Goal: Communication & Community: Share content

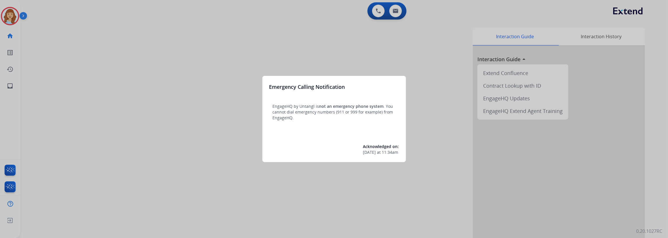
click at [5, 82] on div at bounding box center [334, 119] width 668 height 238
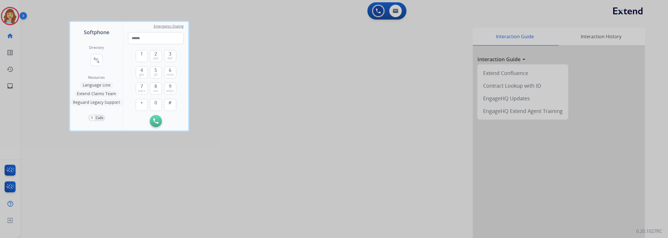
click at [8, 84] on div at bounding box center [334, 119] width 668 height 238
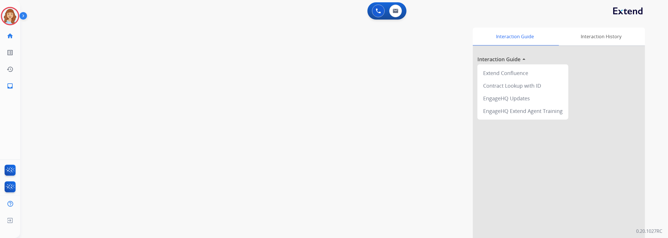
click at [8, 84] on mat-icon "inbox" at bounding box center [10, 85] width 7 height 7
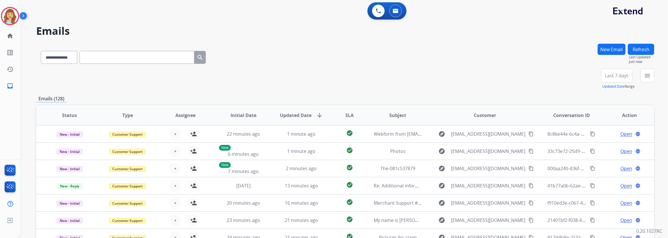
click at [616, 52] on button "New Email" at bounding box center [612, 49] width 28 height 11
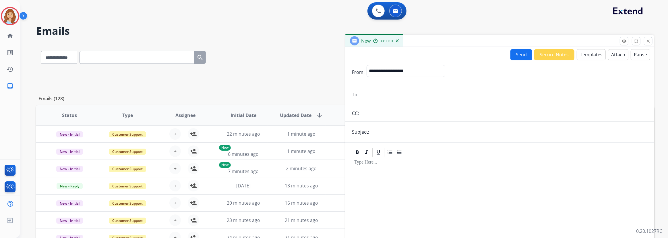
click at [585, 57] on button "Templates" at bounding box center [591, 54] width 29 height 11
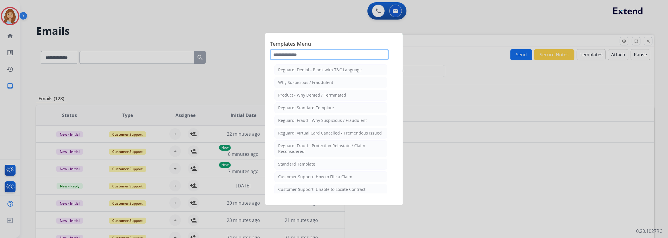
click at [313, 55] on input "text" at bounding box center [329, 54] width 119 height 11
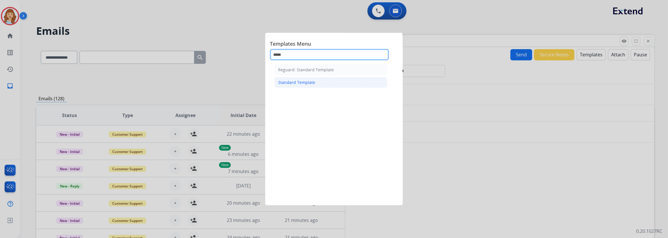
type input "*****"
click at [302, 80] on div "Standard Template" at bounding box center [296, 83] width 37 height 6
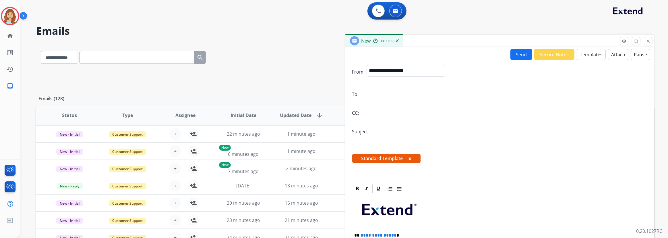
scroll to position [130, 0]
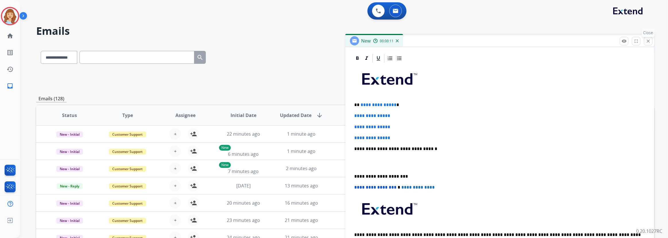
click at [645, 41] on button "close Close" at bounding box center [648, 41] width 9 height 9
